Goal: Find specific page/section: Find specific page/section

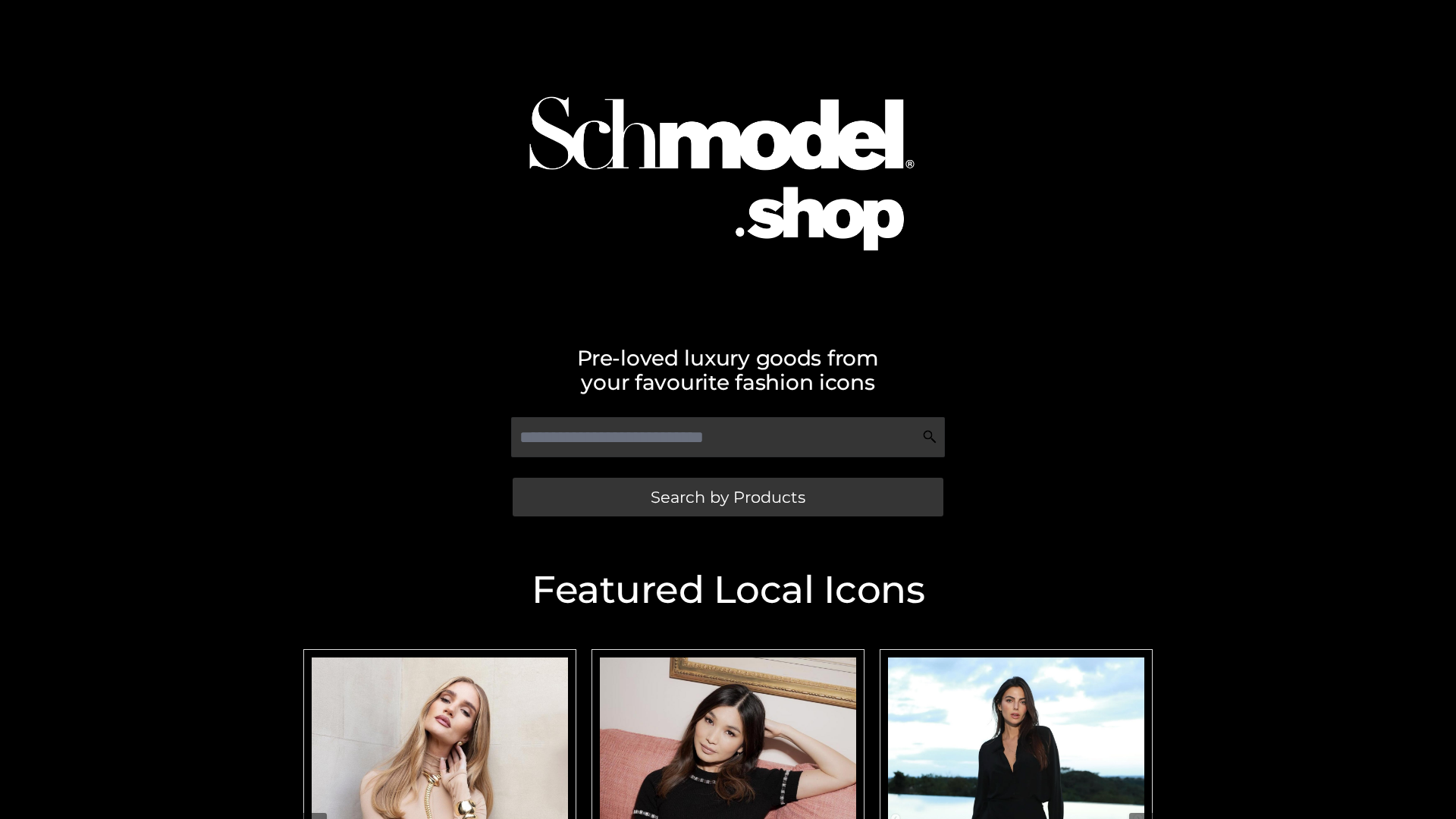
click at [727, 497] on span "Search by Products" at bounding box center [728, 497] width 155 height 16
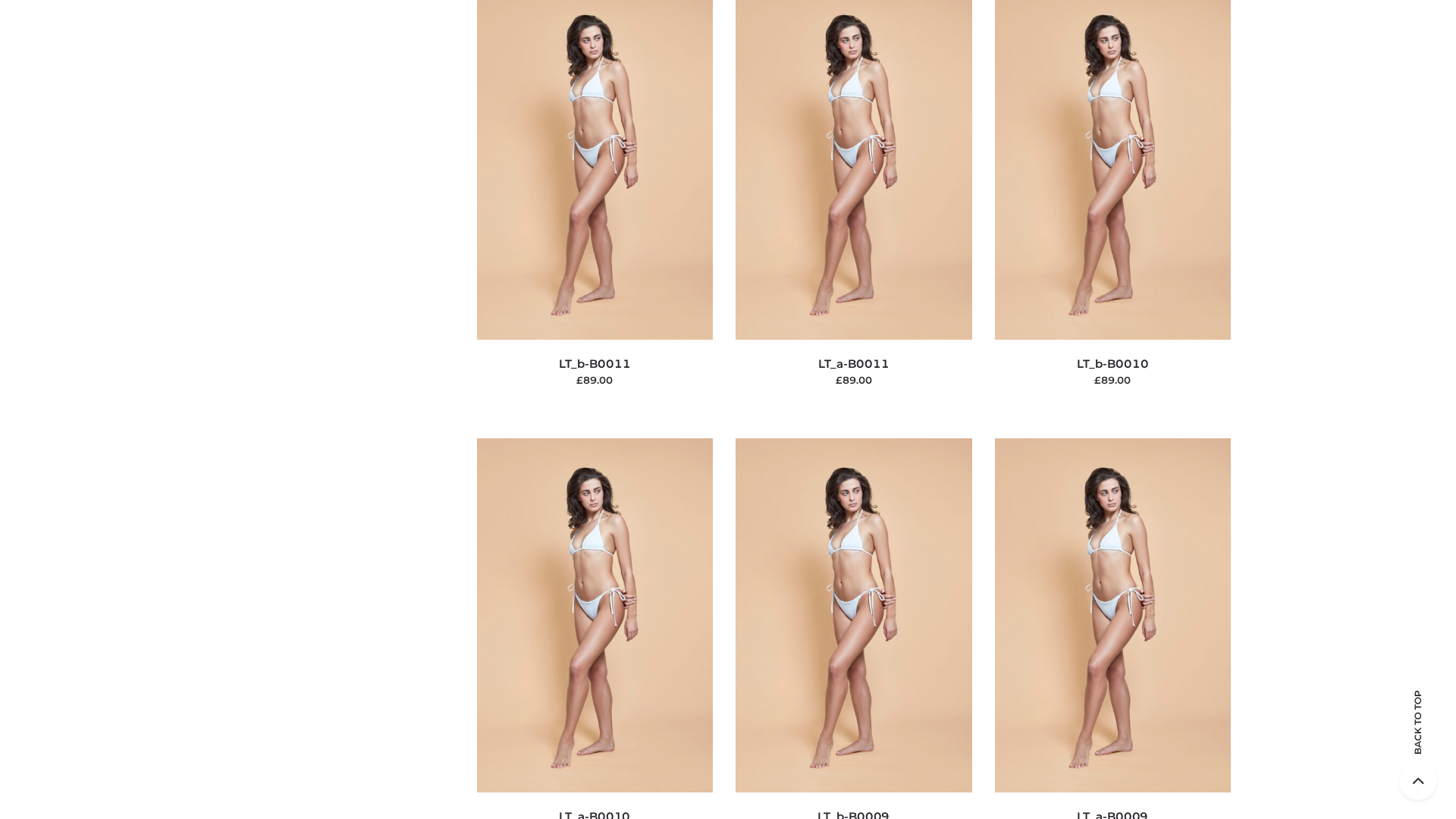
scroll to position [6808, 0]
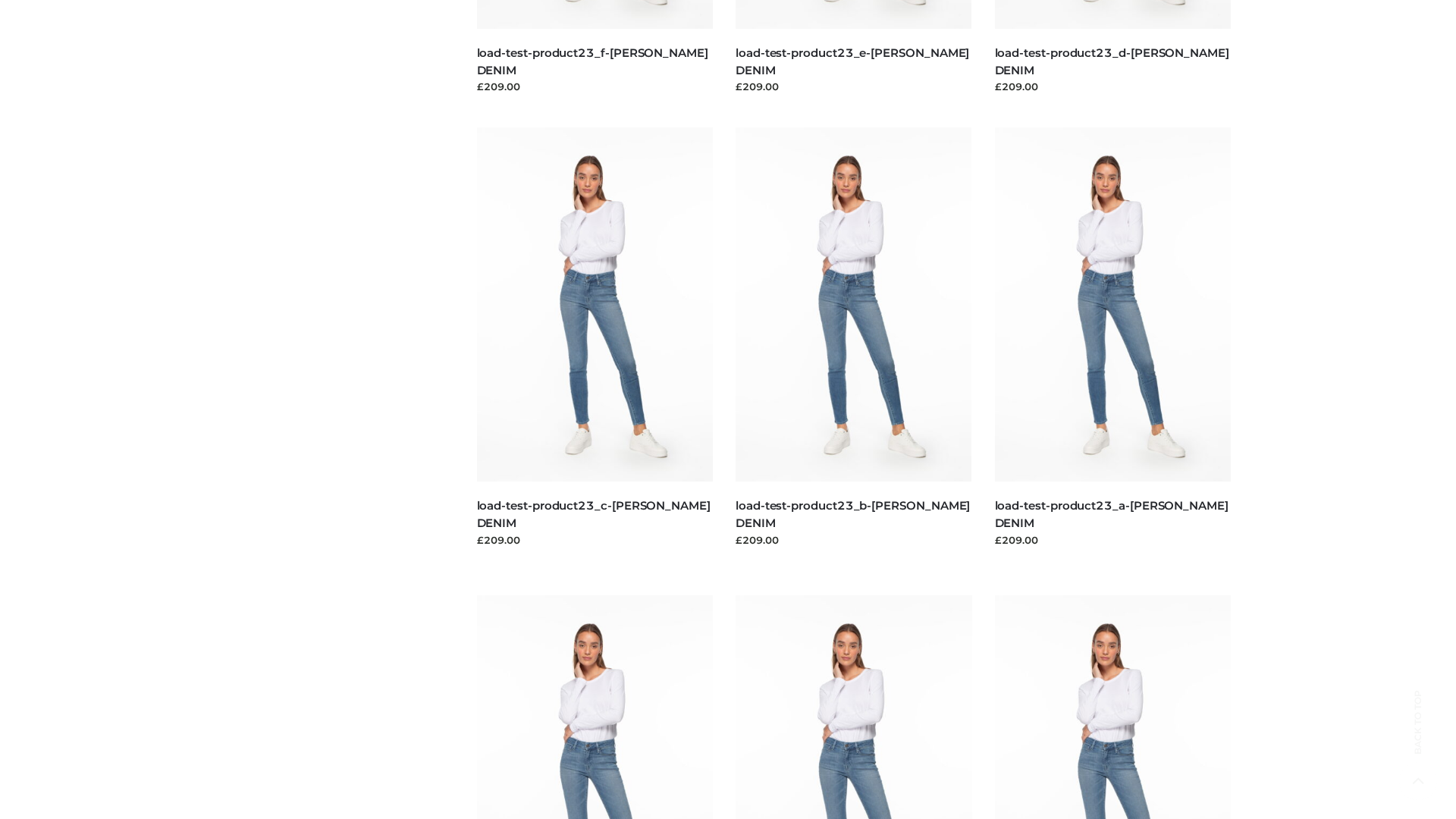
scroll to position [1330, 0]
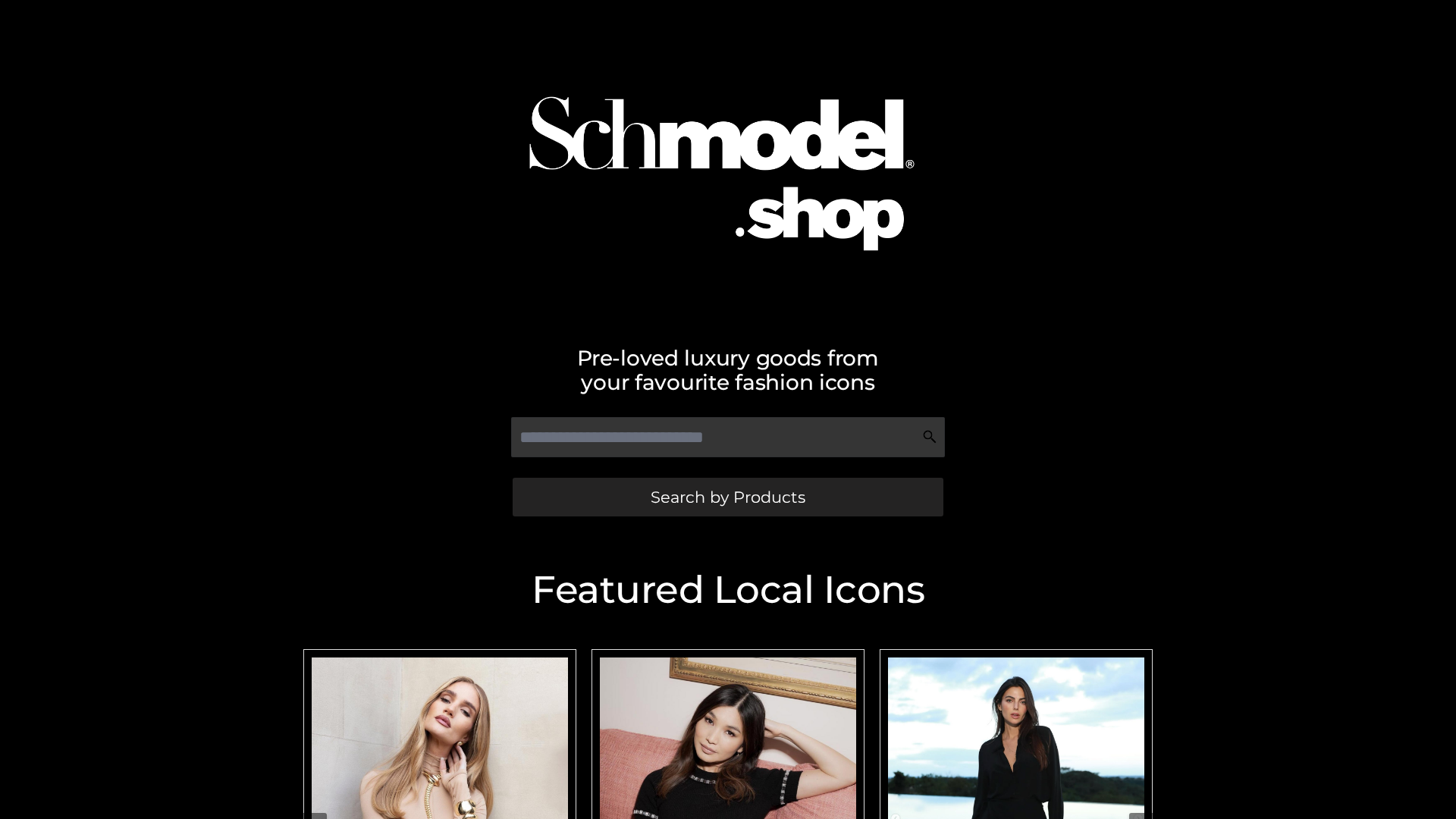
click at [727, 497] on span "Search by Products" at bounding box center [728, 497] width 155 height 16
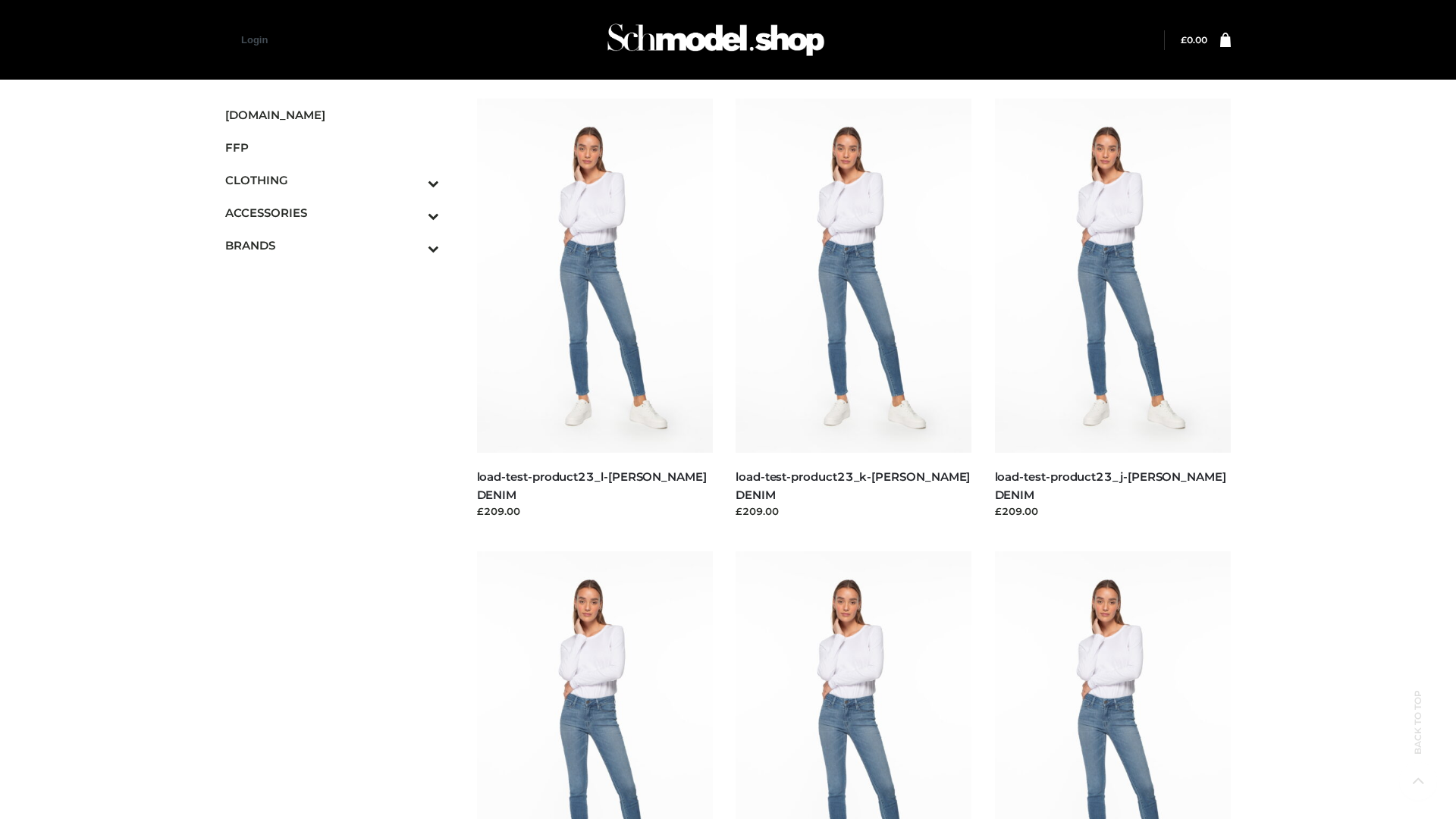
scroll to position [1330, 0]
